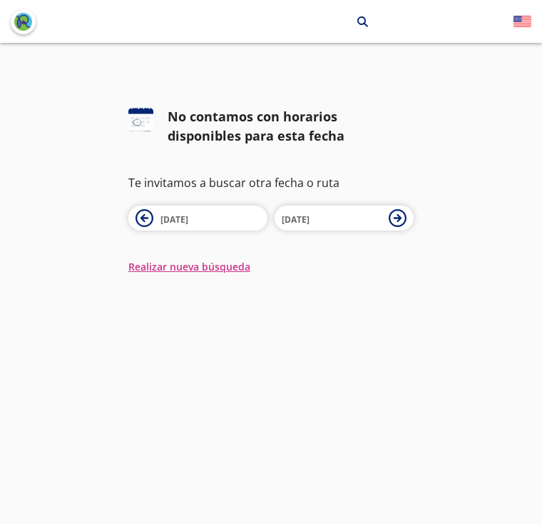
click at [143, 222] on icon at bounding box center [145, 218] width 18 height 18
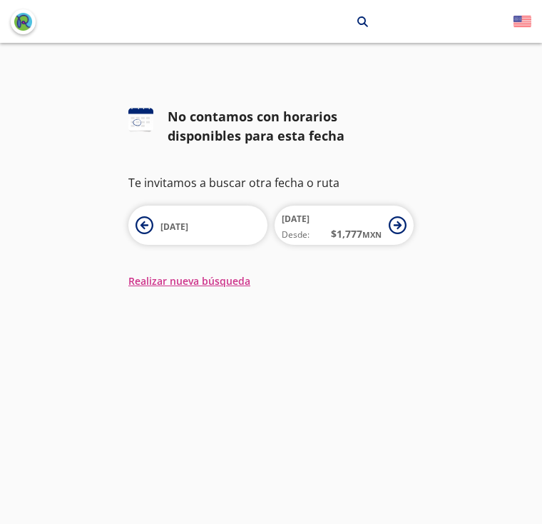
click at [147, 223] on icon at bounding box center [145, 225] width 18 height 18
click at [213, 284] on button "Realizar nueva búsqueda" at bounding box center [189, 280] width 122 height 15
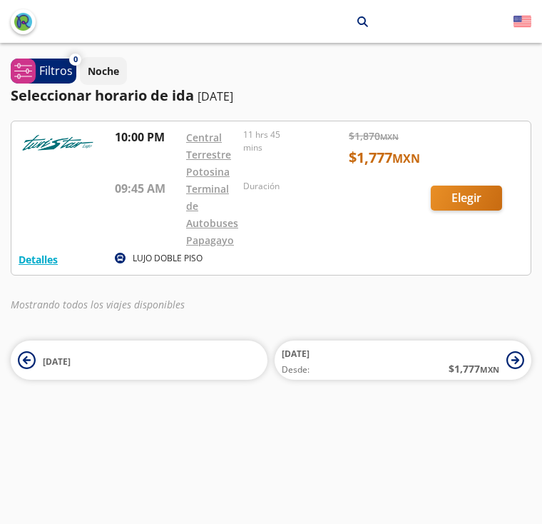
click at [29, 372] on button "[DATE]" at bounding box center [139, 359] width 257 height 39
click at [505, 379] on button "[DATE] Desde: $ 1,777 MXN" at bounding box center [403, 359] width 257 height 39
click at [512, 358] on icon at bounding box center [516, 360] width 18 height 18
click at [370, 354] on span "[DATE] Desde: $ 1,777 MXN" at bounding box center [391, 360] width 218 height 32
